Goal: Task Accomplishment & Management: Manage account settings

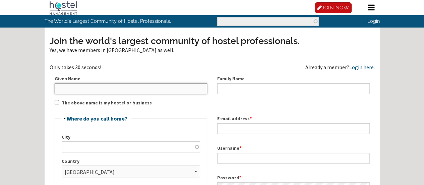
click at [86, 94] on input "Given Name" at bounding box center [131, 88] width 153 height 11
type input "[PERSON_NAME]"
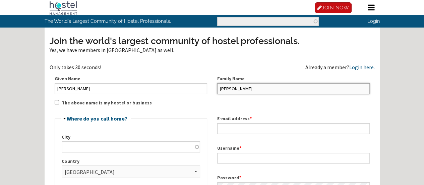
type input "[PERSON_NAME]"
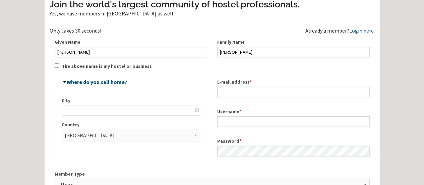
scroll to position [42, 0]
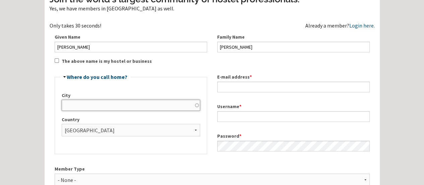
click at [111, 110] on input "City" at bounding box center [131, 105] width 138 height 11
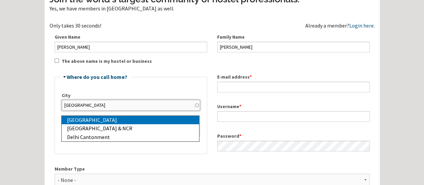
type input "[GEOGRAPHIC_DATA]"
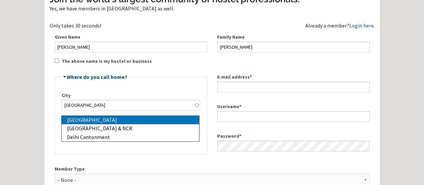
click at [88, 124] on div "[GEOGRAPHIC_DATA]" at bounding box center [133, 120] width 132 height 9
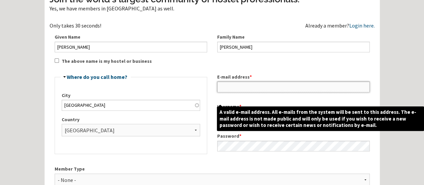
click at [240, 92] on input "E-mail address *" at bounding box center [293, 86] width 153 height 11
click at [221, 92] on input "[EMAIL_ADDRESS][DOMAIN_NAME]" at bounding box center [293, 86] width 153 height 11
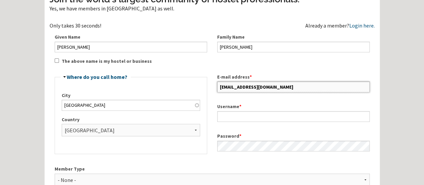
type input "[EMAIL_ADDRESS][DOMAIN_NAME]"
click at [239, 79] on div "E-mail address * [EMAIL_ADDRESS][DOMAIN_NAME]" at bounding box center [293, 82] width 163 height 29
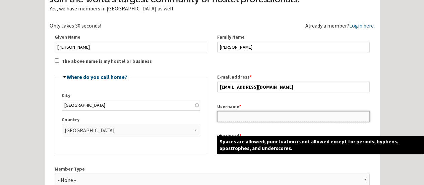
click at [241, 122] on input "Username *" at bounding box center [293, 116] width 153 height 11
type input "p"
type input "[PERSON_NAME]"
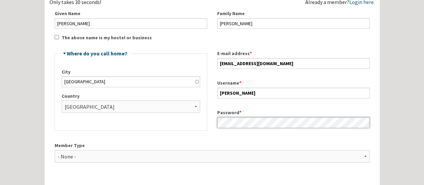
scroll to position [99, 0]
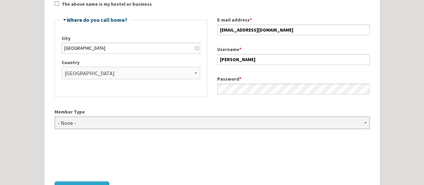
click at [148, 129] on select "- None - Hostel Owner Hostel Manager Hostel Investor Hostel Staff Hostel Volunt…" at bounding box center [212, 122] width 315 height 12
select select "1428"
click at [55, 127] on select "- None - Hostel Owner Hostel Manager Hostel Investor Hostel Staff Hostel Volunt…" at bounding box center [212, 122] width 315 height 12
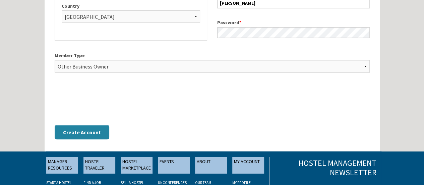
scroll to position [166, 0]
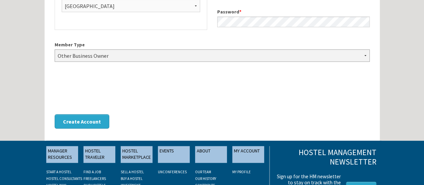
click at [121, 62] on select "- None - Hostel Owner Hostel Manager Hostel Investor Hostel Staff Hostel Volunt…" at bounding box center [212, 55] width 315 height 12
click at [118, 51] on div "Member Type - None - Hostel Owner Hostel Manager Hostel Investor Hostel Staff H…" at bounding box center [212, 54] width 325 height 37
click at [82, 128] on button "Create Account" at bounding box center [82, 121] width 55 height 14
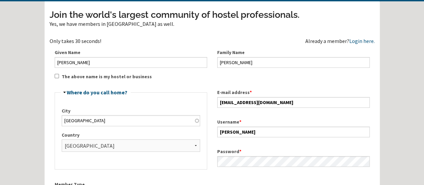
scroll to position [67, 0]
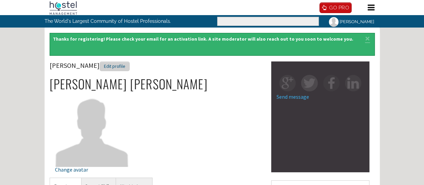
click at [103, 71] on div "Edit profile" at bounding box center [115, 66] width 30 height 10
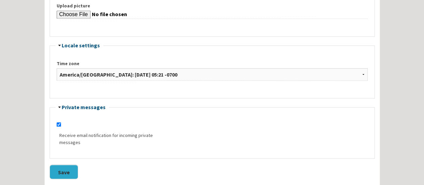
scroll to position [469, 0]
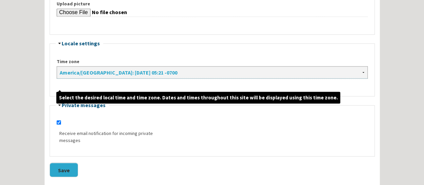
click at [108, 78] on select "Africa/Abidjan: Saturday, October 11, 2025 - 12:21 +0000 Africa/Accra: Saturday…" at bounding box center [212, 72] width 311 height 12
select select "Asia/Kolkata"
click at [57, 76] on select "Africa/Abidjan: Saturday, October 11, 2025 - 12:21 +0000 Africa/Accra: Saturday…" at bounding box center [212, 72] width 311 height 12
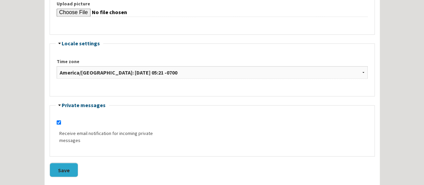
click at [122, 63] on fieldset "Hide Locale settings Time zone Africa/Abidjan: Saturday, October 11, 2025 - 12:…" at bounding box center [212, 69] width 325 height 56
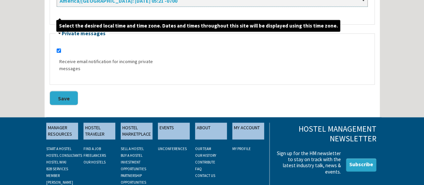
scroll to position [591, 0]
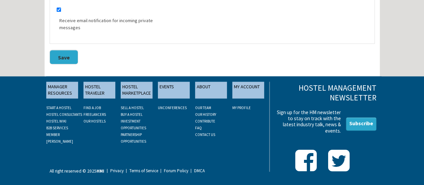
click at [57, 54] on button "Save" at bounding box center [64, 57] width 28 height 14
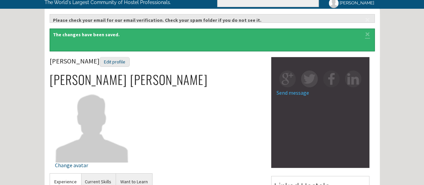
scroll to position [34, 0]
